Goal: Information Seeking & Learning: Learn about a topic

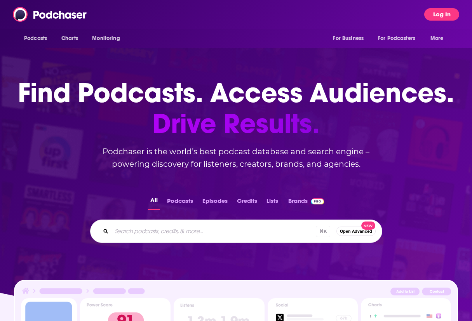
click at [452, 11] on button "Log In" at bounding box center [441, 14] width 35 height 12
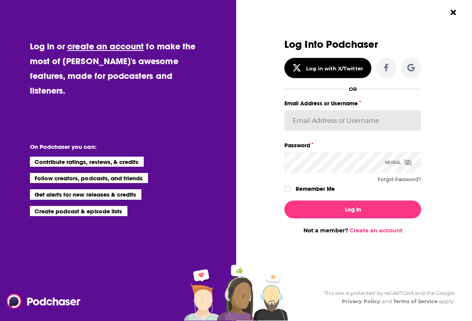
type input "AirwaveMedia"
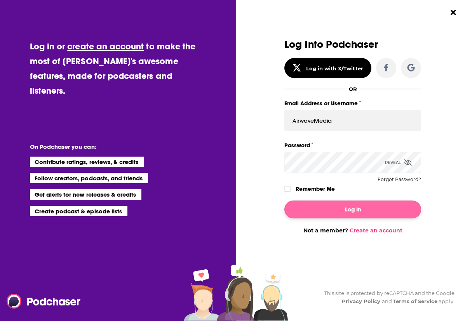
click at [338, 213] on button "Log In" at bounding box center [352, 209] width 137 height 18
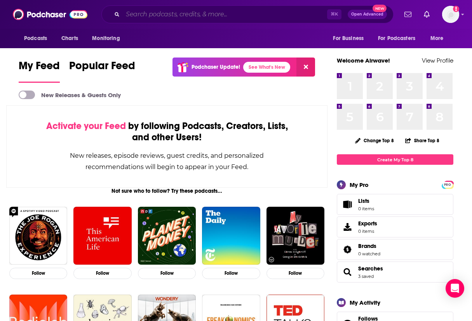
click at [195, 11] on input "Search podcasts, credits, & more..." at bounding box center [225, 14] width 204 height 12
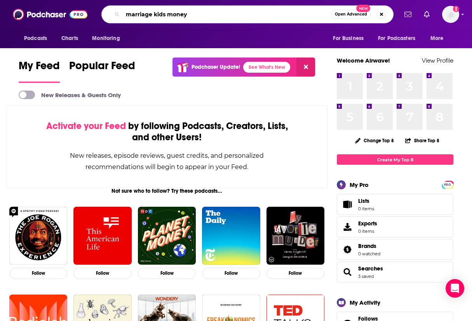
type input "marriage kids money"
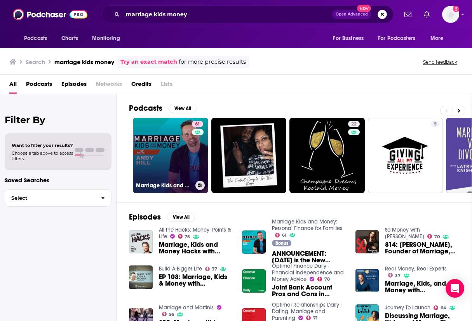
click at [164, 149] on link "61 Marriage Kids and Money: Personal Finance for Families" at bounding box center [170, 155] width 75 height 75
